Goal: Entertainment & Leisure: Consume media (video, audio)

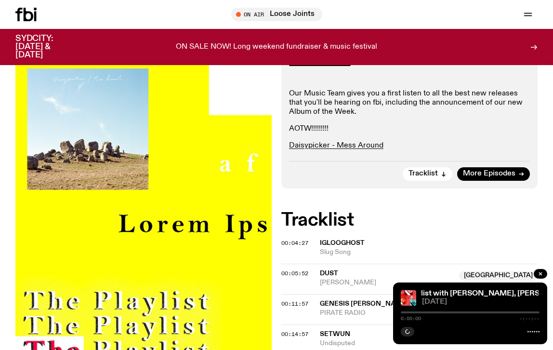
scroll to position [684, 0]
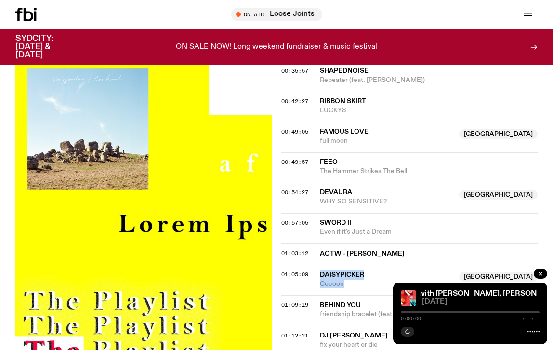
drag, startPoint x: 358, startPoint y: 206, endPoint x: 321, endPoint y: 197, distance: 38.1
click at [321, 270] on div "Daisypicker Australia Cocoon" at bounding box center [386, 279] width 133 height 18
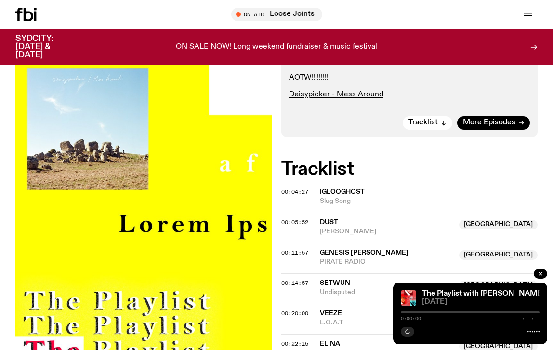
scroll to position [277, 0]
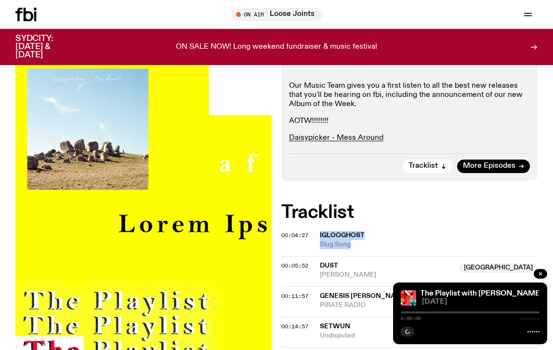
drag, startPoint x: 355, startPoint y: 167, endPoint x: 316, endPoint y: 157, distance: 40.0
click at [316, 233] on div "00:04:27 Iglooghost Slug Song" at bounding box center [409, 244] width 256 height 23
drag, startPoint x: 363, startPoint y: 194, endPoint x: 320, endPoint y: 181, distance: 44.3
click at [320, 256] on div "00:05:52 Dust [GEOGRAPHIC_DATA] [GEOGRAPHIC_DATA] NSW" at bounding box center [409, 271] width 256 height 30
drag, startPoint x: 375, startPoint y: 230, endPoint x: 321, endPoint y: 220, distance: 54.4
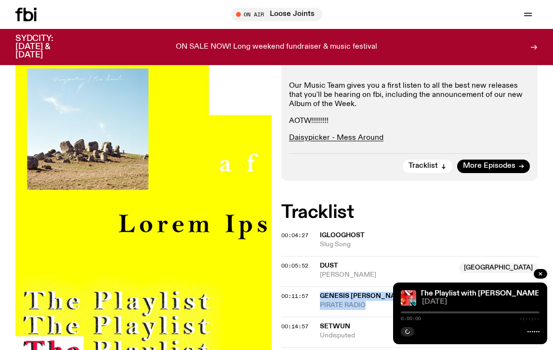
click at [321, 291] on div "Genesis [PERSON_NAME] Australia PIRATE RADIO" at bounding box center [386, 300] width 133 height 18
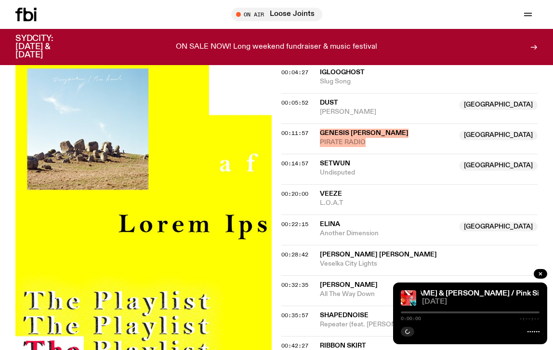
scroll to position [441, 0]
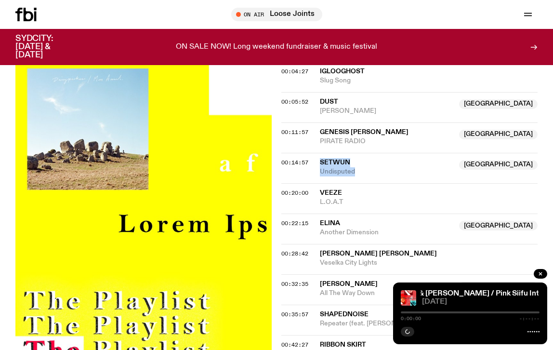
copy div "Setwun NSW Undisputed"
drag, startPoint x: 373, startPoint y: 102, endPoint x: 321, endPoint y: 86, distance: 54.4
click at [321, 153] on div "00:14:57 Setwun NSW Undisputed [GEOGRAPHIC_DATA]" at bounding box center [409, 168] width 256 height 30
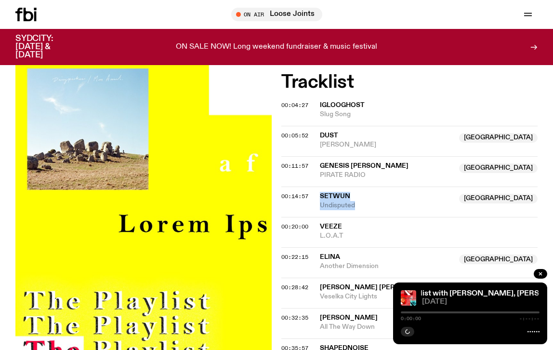
scroll to position [399, 0]
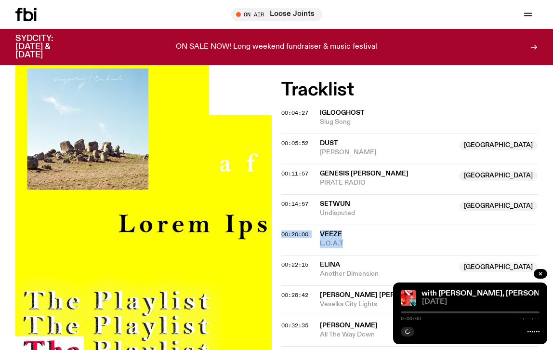
copy div "00:20:00 Veeze L.O.A.T"
drag, startPoint x: 349, startPoint y: 169, endPoint x: 317, endPoint y: 153, distance: 35.8
click at [317, 224] on div "00:20:00 Veeze L.O.A.T" at bounding box center [409, 239] width 256 height 30
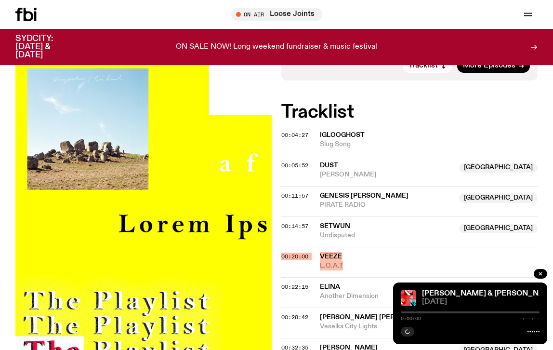
scroll to position [416, 0]
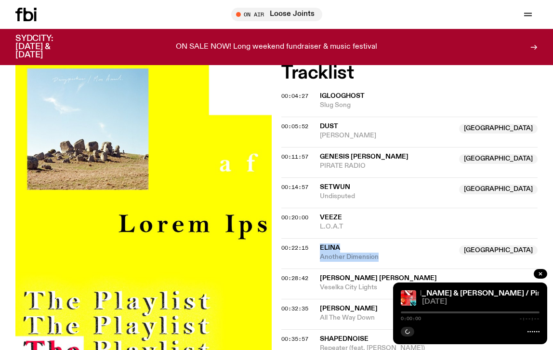
copy div "ELINA [GEOGRAPHIC_DATA] Another Dimension"
drag, startPoint x: 384, startPoint y: 181, endPoint x: 316, endPoint y: 168, distance: 69.2
click at [316, 238] on div "00:22:15 ELINA [GEOGRAPHIC_DATA] Another Dimension [GEOGRAPHIC_DATA]" at bounding box center [409, 253] width 256 height 30
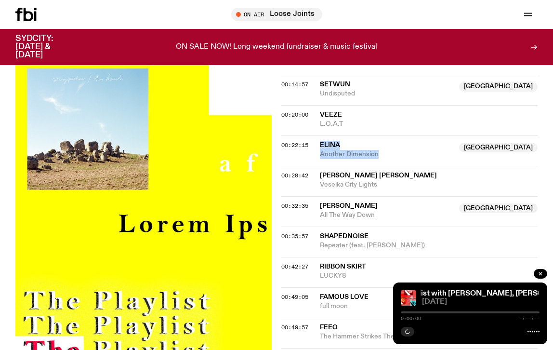
scroll to position [516, 0]
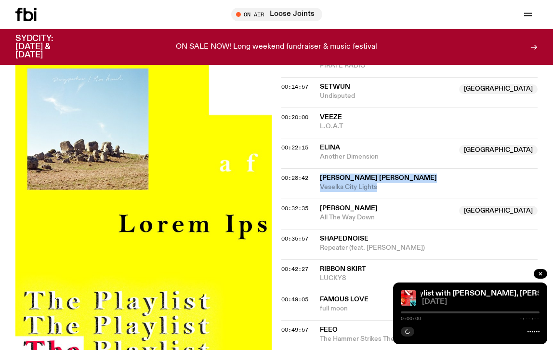
drag, startPoint x: 386, startPoint y: 109, endPoint x: 319, endPoint y: 98, distance: 68.3
click at [319, 168] on div "00:28:42 [PERSON_NAME] [PERSON_NAME] Veselka City Lights" at bounding box center [409, 183] width 256 height 30
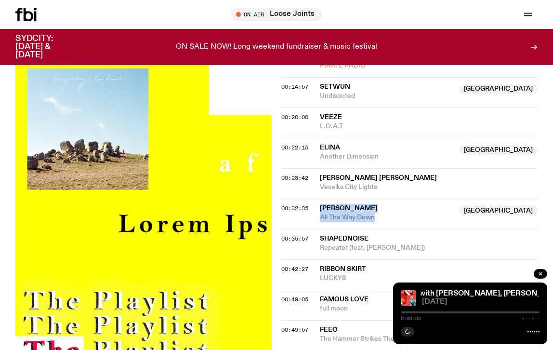
drag, startPoint x: 378, startPoint y: 141, endPoint x: 321, endPoint y: 130, distance: 57.9
click at [321, 204] on div "Louisa NSW All The Way Down" at bounding box center [386, 213] width 133 height 18
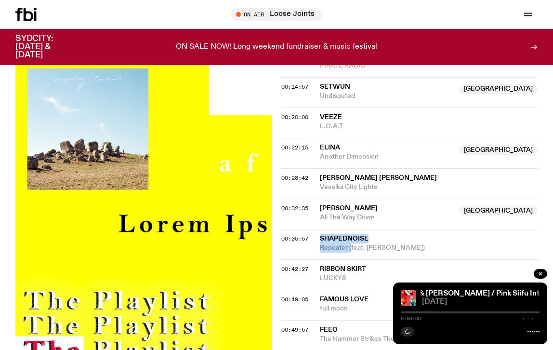
drag, startPoint x: 350, startPoint y: 169, endPoint x: 319, endPoint y: 159, distance: 32.2
click at [319, 229] on div "00:35:57 Shapednoise Repeater (feat. [PERSON_NAME])" at bounding box center [409, 244] width 256 height 30
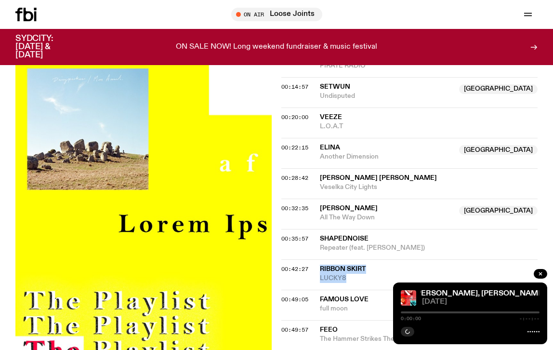
drag, startPoint x: 348, startPoint y: 201, endPoint x: 321, endPoint y: 188, distance: 29.5
click at [321, 264] on div "Ribbon Skirt LUCKY8" at bounding box center [429, 273] width 218 height 18
drag, startPoint x: 359, startPoint y: 231, endPoint x: 319, endPoint y: 220, distance: 41.4
click at [320, 295] on div "famous love NSW full moon" at bounding box center [386, 304] width 133 height 18
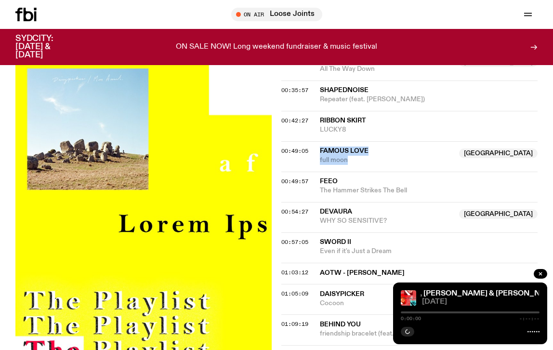
scroll to position [665, 0]
drag, startPoint x: 352, startPoint y: 83, endPoint x: 318, endPoint y: 69, distance: 36.7
click at [318, 141] on div "00:49:05 famous love [GEOGRAPHIC_DATA] full moon [GEOGRAPHIC_DATA]" at bounding box center [409, 156] width 256 height 30
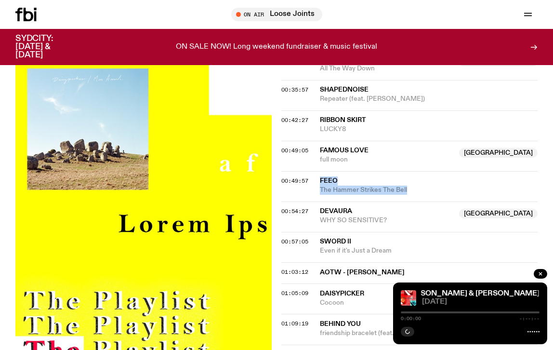
drag, startPoint x: 414, startPoint y: 108, endPoint x: 321, endPoint y: 98, distance: 93.5
click at [321, 176] on div "feeo The Hammer Strikes The Bell" at bounding box center [429, 185] width 218 height 18
drag, startPoint x: 395, startPoint y: 142, endPoint x: 321, endPoint y: 132, distance: 74.0
click at [321, 207] on div "DEVAURA NSW WHY SO SENSITIVE?" at bounding box center [386, 216] width 133 height 18
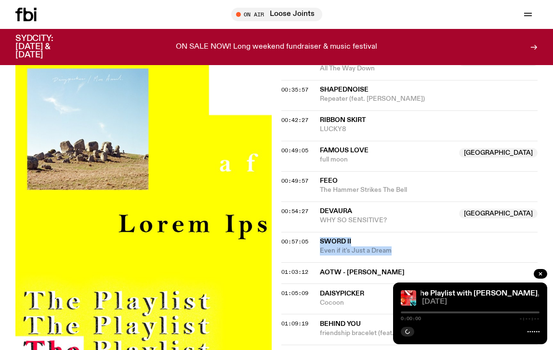
drag, startPoint x: 397, startPoint y: 171, endPoint x: 319, endPoint y: 162, distance: 79.0
click at [319, 232] on div "00:57:05 Sword II Even if it's Just a Dream" at bounding box center [409, 247] width 256 height 30
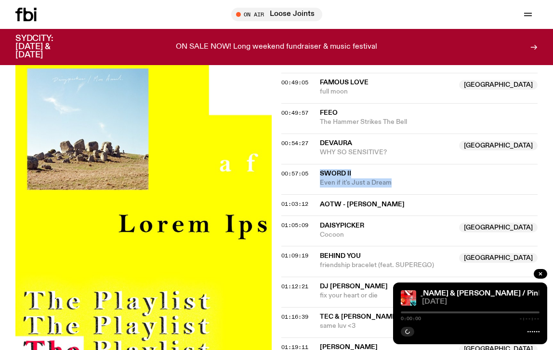
scroll to position [736, 0]
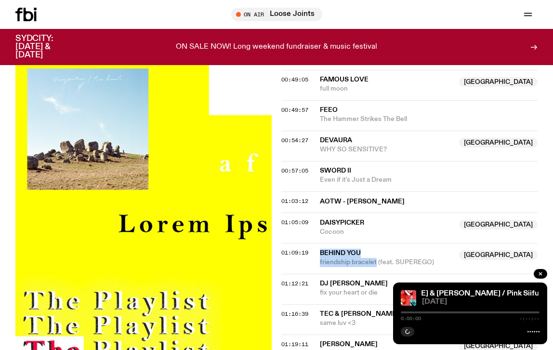
drag, startPoint x: 376, startPoint y: 183, endPoint x: 320, endPoint y: 170, distance: 56.9
click at [320, 249] on div "Behind You NSW friendship bracelet (feat. SUPEREGO)" at bounding box center [386, 258] width 133 height 18
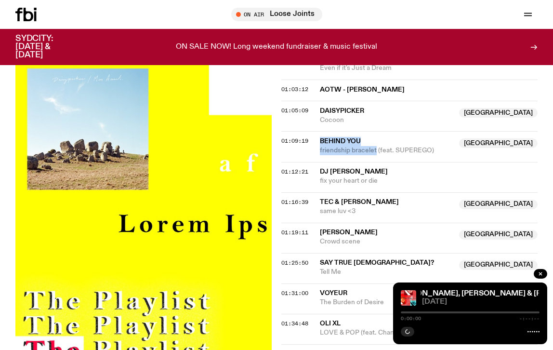
scroll to position [850, 0]
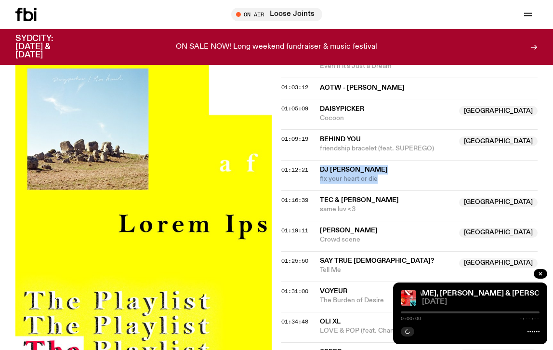
drag, startPoint x: 382, startPoint y: 100, endPoint x: 320, endPoint y: 91, distance: 62.8
click at [320, 165] on div "dj [PERSON_NAME] fix your heart or die" at bounding box center [429, 174] width 218 height 18
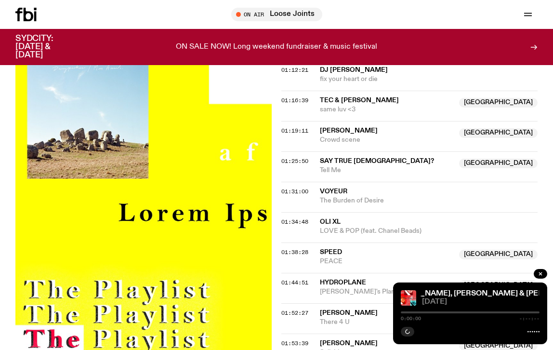
scroll to position [951, 0]
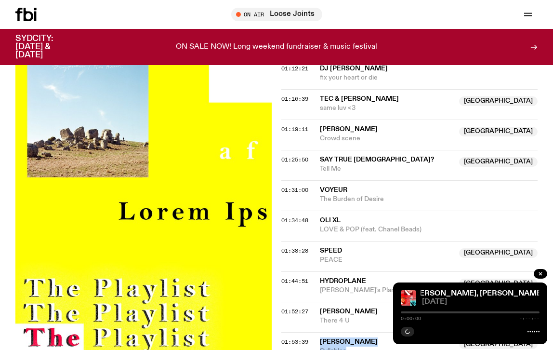
drag, startPoint x: 364, startPoint y: 274, endPoint x: 318, endPoint y: 261, distance: 47.1
click at [318, 332] on div "01:53:39 Eden Reign NSW Syllables [GEOGRAPHIC_DATA]" at bounding box center [409, 347] width 256 height 30
